Goal: Complete application form

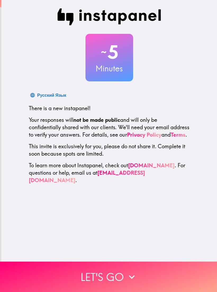
click at [135, 274] on icon "button" at bounding box center [132, 278] width 12 height 12
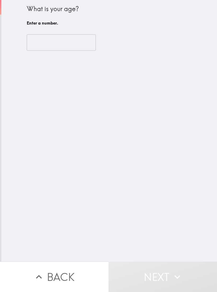
click at [52, 43] on input "number" at bounding box center [61, 42] width 69 height 16
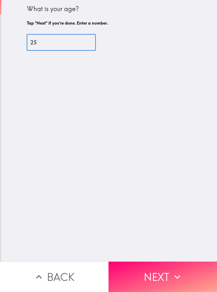
type input "25"
click at [133, 182] on div "What is your age? Tap "Next" if you're done. Enter a number. 25 ​" at bounding box center [109, 131] width 216 height 262
click at [150, 275] on button "Next" at bounding box center [162, 277] width 108 height 30
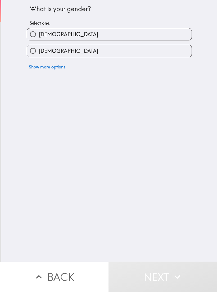
click at [151, 54] on label "[DEMOGRAPHIC_DATA]" at bounding box center [109, 51] width 165 height 12
click at [39, 54] on input "[DEMOGRAPHIC_DATA]" at bounding box center [33, 51] width 12 height 12
radio input "true"
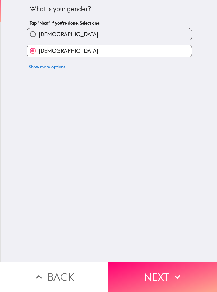
click at [163, 272] on button "Next" at bounding box center [162, 277] width 108 height 30
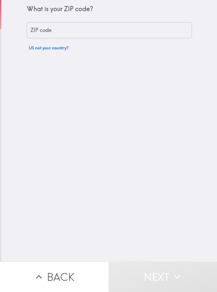
click at [140, 35] on input "ZIP code" at bounding box center [109, 30] width 165 height 16
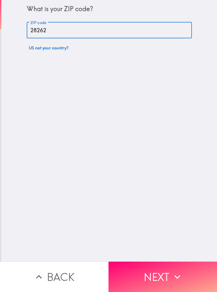
type input "28262"
click at [112, 189] on div "What is your ZIP code? ZIP code 28262 ZIP code US not your country?" at bounding box center [109, 131] width 216 height 262
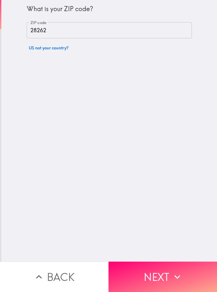
click at [148, 274] on button "Next" at bounding box center [162, 277] width 108 height 30
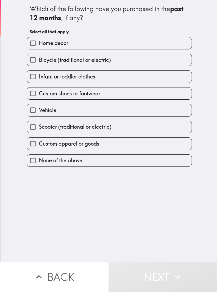
click at [97, 114] on label "Vehicle" at bounding box center [109, 110] width 165 height 12
click at [39, 114] on input "Vehicle" at bounding box center [33, 110] width 12 height 12
checkbox input "true"
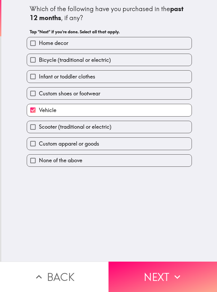
click at [116, 150] on label "Custom apparel or goods" at bounding box center [109, 144] width 165 height 12
click at [39, 150] on input "Custom apparel or goods" at bounding box center [33, 144] width 12 height 12
checkbox input "true"
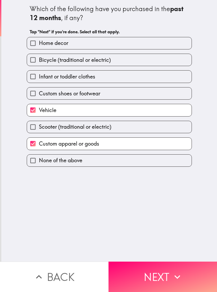
click at [112, 99] on label "Custom shoes or footwear" at bounding box center [109, 94] width 165 height 12
click at [39, 99] on input "Custom shoes or footwear" at bounding box center [33, 94] width 12 height 12
checkbox input "true"
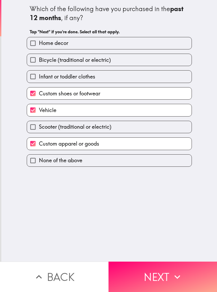
click at [130, 46] on label "Home decor" at bounding box center [109, 43] width 165 height 12
click at [39, 46] on input "Home decor" at bounding box center [33, 43] width 12 height 12
checkbox input "true"
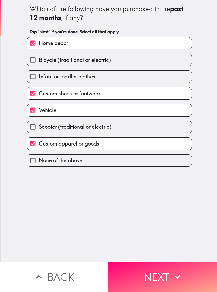
click at [105, 82] on label "Infant or toddler clothes" at bounding box center [109, 77] width 165 height 12
click at [39, 82] on input "Infant or toddler clothes" at bounding box center [33, 77] width 12 height 12
checkbox input "true"
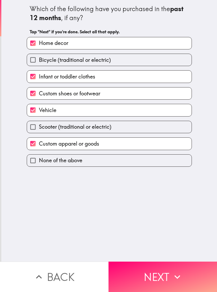
click at [143, 277] on button "Next" at bounding box center [162, 277] width 108 height 30
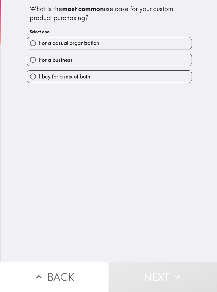
click at [116, 46] on label "For a casual organization" at bounding box center [109, 43] width 165 height 12
click at [39, 46] on input "For a casual organization" at bounding box center [33, 43] width 12 height 12
radio input "true"
